Goal: Task Accomplishment & Management: Complete application form

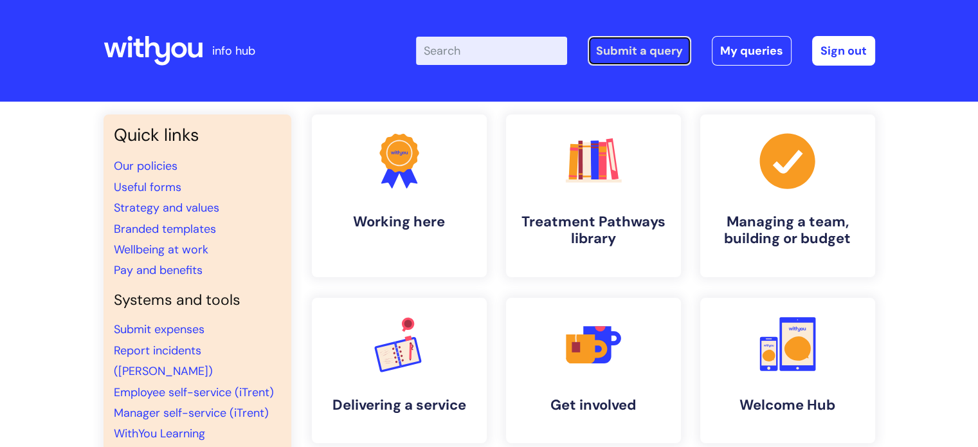
click at [654, 51] on link "Submit a query" at bounding box center [640, 51] width 104 height 30
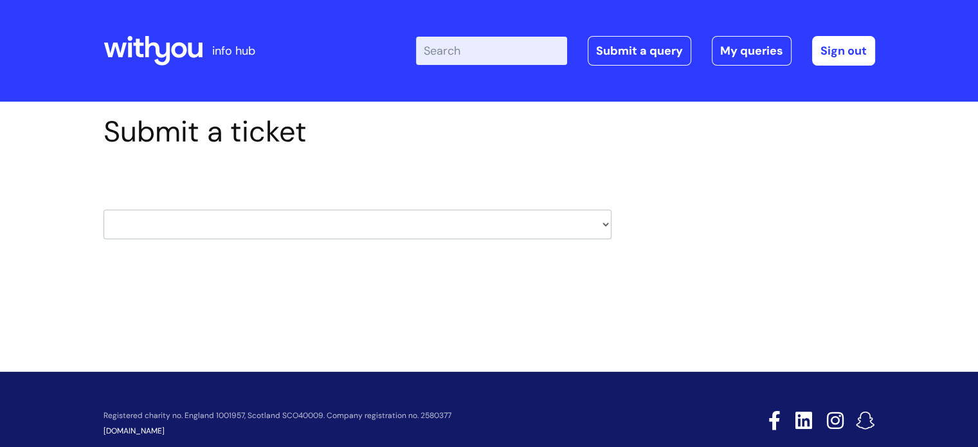
click at [362, 232] on select "HR / People IT and Support Clinical Drug Alerts Finance Accounts Data Support T…" at bounding box center [358, 225] width 508 height 30
select select "hr_/_people"
click at [104, 210] on select "HR / People IT and Support Clinical Drug Alerts Finance Accounts Data Support T…" at bounding box center [358, 225] width 508 height 30
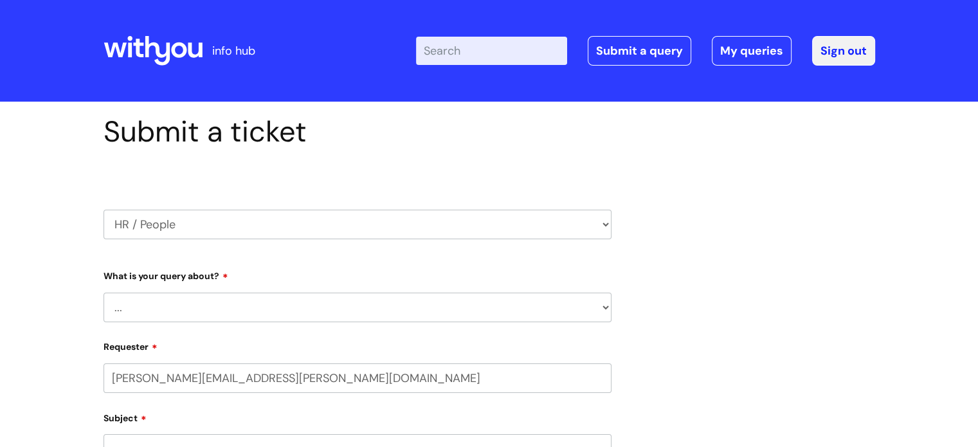
select select "80004157222"
click at [173, 304] on select "... Absence Query Holiday Query Employee change request General HR Query iTrent…" at bounding box center [358, 308] width 508 height 30
select select "Absence Query"
click at [104, 293] on select "... Absence Query Holiday Query Employee change request General HR Query iTrent…" at bounding box center [358, 308] width 508 height 30
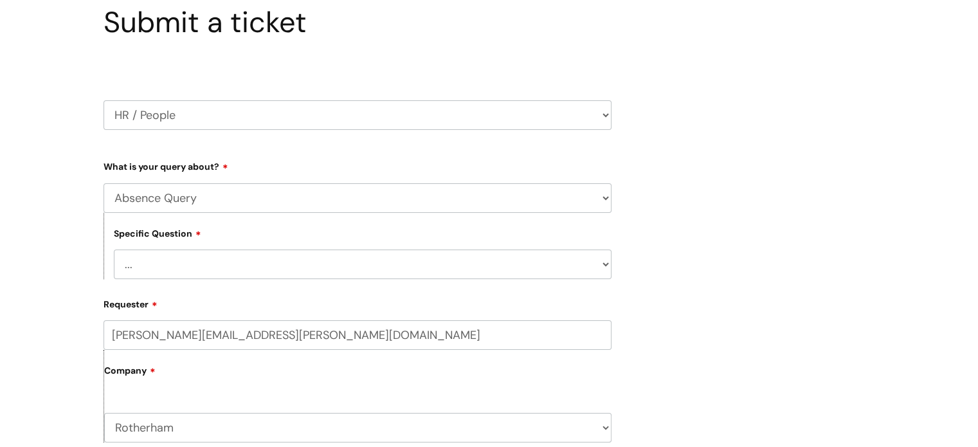
scroll to position [129, 0]
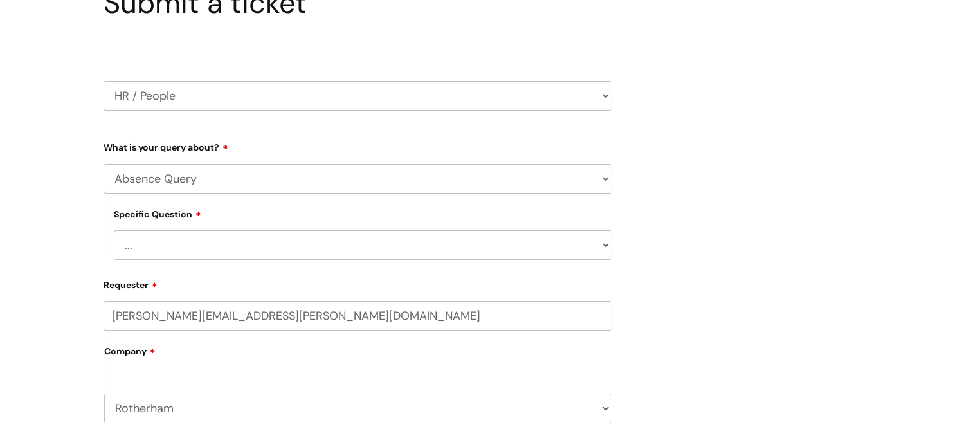
click at [392, 248] on select "... Bank holiday query Holiday query Maternity Other absence query Paternity Sh…" at bounding box center [363, 245] width 498 height 30
select select "Other absence query"
click at [114, 230] on select "... Bank holiday query Holiday query Maternity Other absence query Paternity Sh…" at bounding box center [363, 245] width 498 height 30
click at [311, 347] on label "Company" at bounding box center [357, 356] width 507 height 29
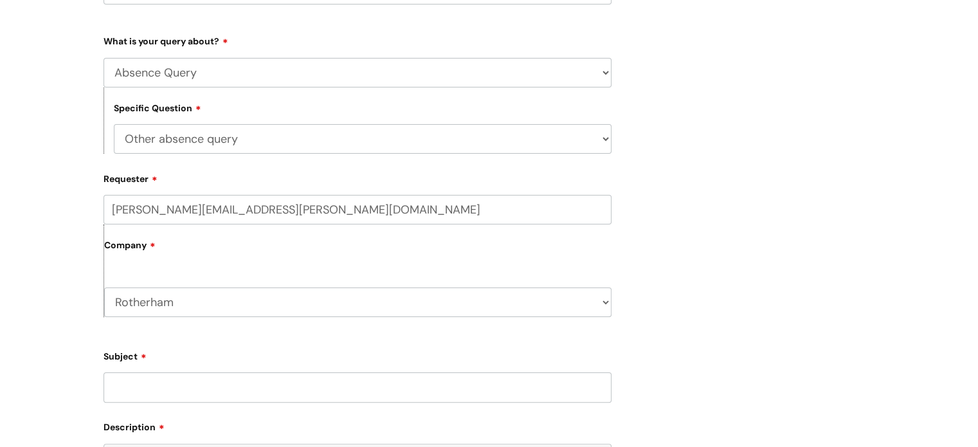
scroll to position [257, 0]
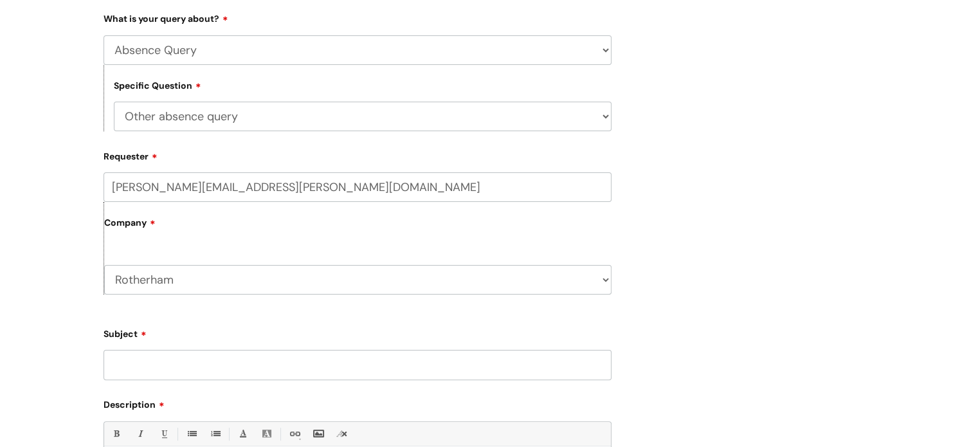
click at [271, 367] on input "Subject" at bounding box center [358, 365] width 508 height 30
type input "B"
click at [212, 365] on input "Absence % for" at bounding box center [358, 365] width 508 height 30
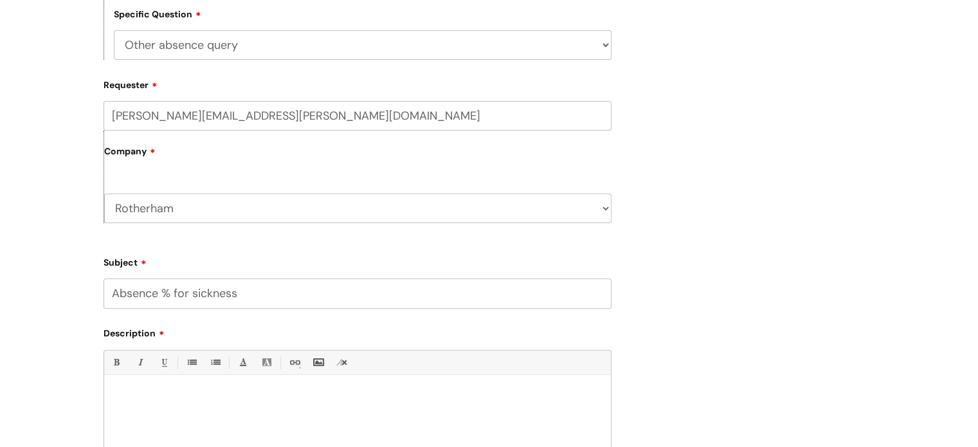
scroll to position [450, 0]
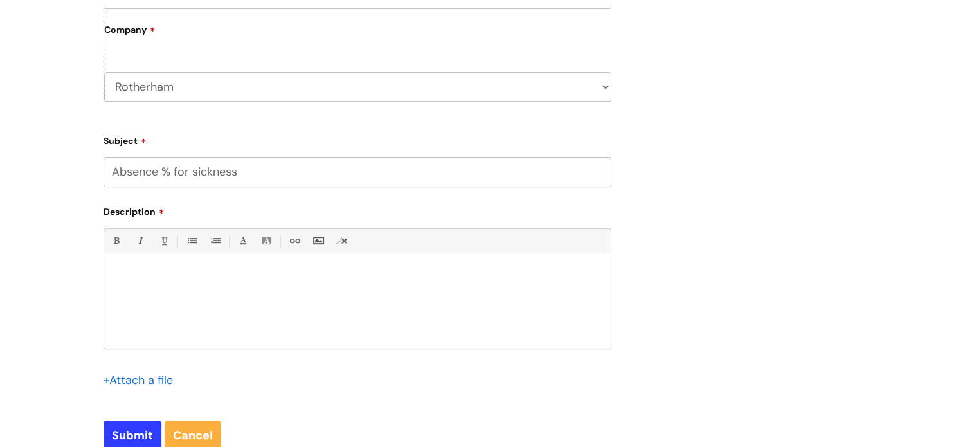
type input "Absence % for sickness"
click at [214, 269] on div at bounding box center [357, 304] width 507 height 89
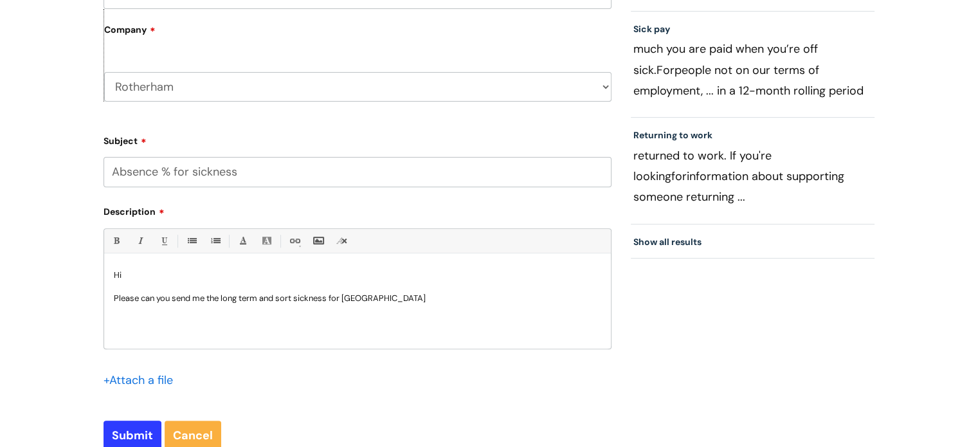
click at [405, 291] on p at bounding box center [357, 287] width 487 height 12
click at [400, 295] on p "Please can you send me the long term and sort sickness for Rotherham" at bounding box center [357, 299] width 487 height 12
click at [406, 295] on p "Please can you send me the long term and sort sickness for Rotherham" at bounding box center [357, 297] width 487 height 12
click at [124, 435] on input "Submit" at bounding box center [133, 436] width 58 height 30
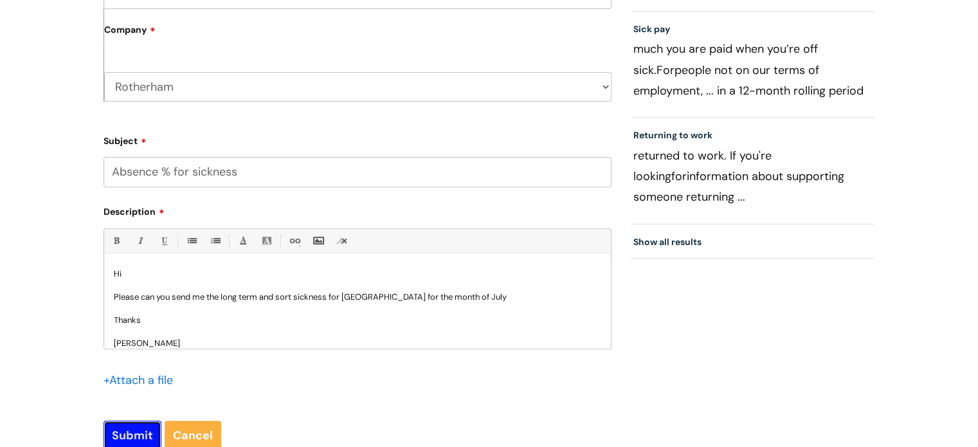
type input "Please Wait..."
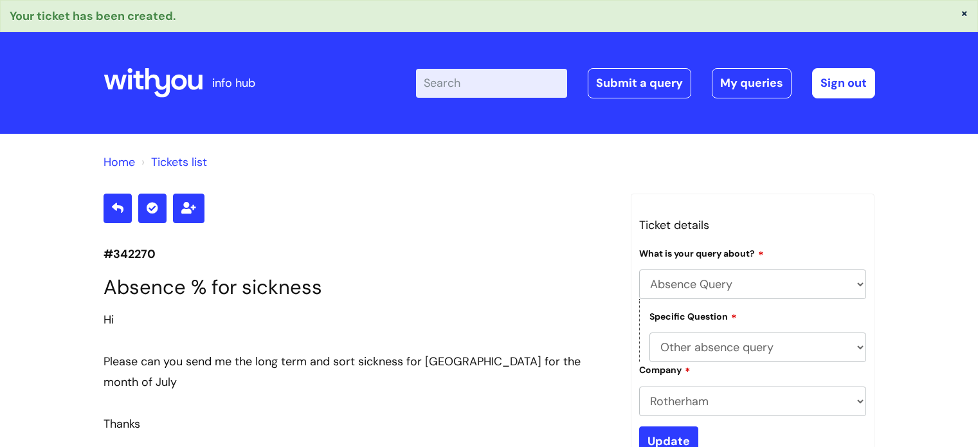
select select "Absence Query"
select select "Other absence query"
